Goal: Register for event/course

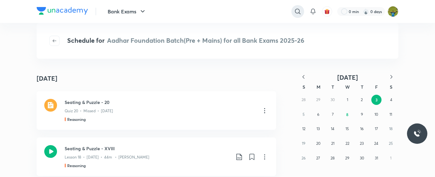
click at [298, 12] on icon at bounding box center [298, 12] width 8 height 8
click at [259, 13] on input "text" at bounding box center [254, 11] width 100 height 17
type input "[PERSON_NAME]"
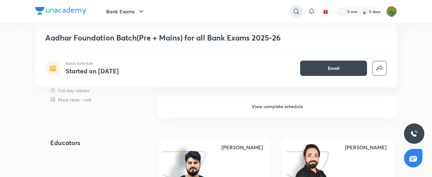
click at [294, 14] on icon at bounding box center [297, 12] width 8 height 8
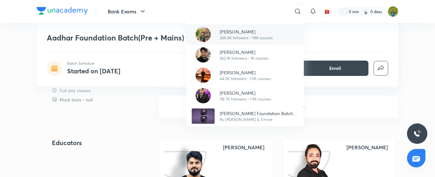
click at [261, 33] on p "Puneet Kumar Sharma" at bounding box center [246, 31] width 53 height 7
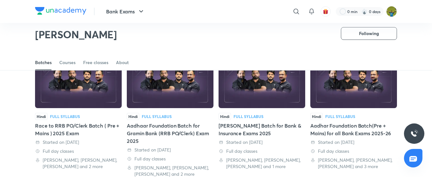
scroll to position [44, 0]
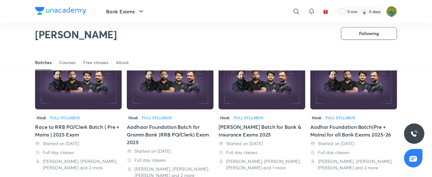
click at [368, 85] on img at bounding box center [353, 85] width 87 height 50
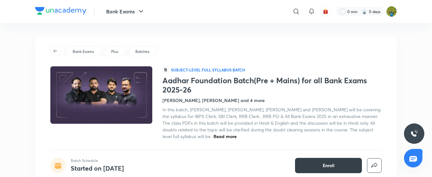
click at [331, 164] on span "Enroll" at bounding box center [329, 165] width 12 height 6
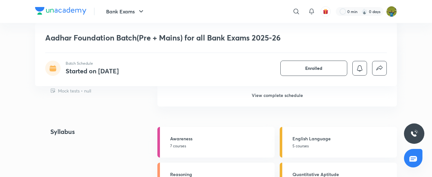
scroll to position [807, 0]
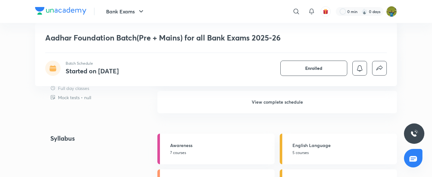
click at [379, 100] on h6 "View complete schedule" at bounding box center [277, 102] width 240 height 22
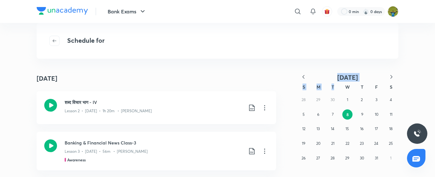
drag, startPoint x: 336, startPoint y: 89, endPoint x: 302, endPoint y: 76, distance: 35.5
click at [302, 76] on div "October 2025 S M T W T F S 28 29 30 1 2 3 4 5 6 7 8 9 10 11 12 13 14 15 16 17 1…" at bounding box center [348, 119] width 102 height 92
click at [302, 76] on icon "button" at bounding box center [303, 77] width 6 height 6
click at [319, 128] on abbr "11" at bounding box center [318, 128] width 3 height 5
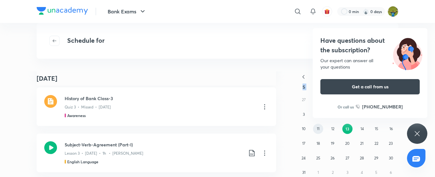
scroll to position [570, 0]
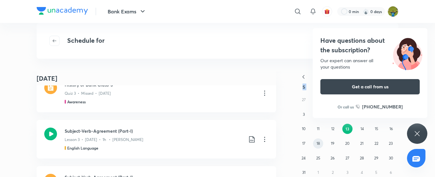
click at [318, 143] on abbr "18" at bounding box center [319, 143] width 4 height 5
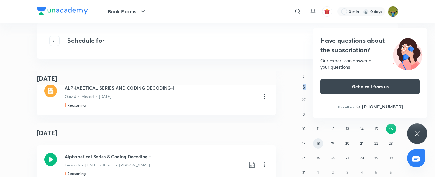
scroll to position [2163, 0]
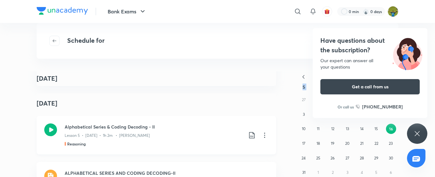
click at [176, 134] on div "Lesson 5 • Aug 17 • 1h 2m • Puneet Kumar Sharma" at bounding box center [154, 134] width 178 height 8
